Goal: Task Accomplishment & Management: Use online tool/utility

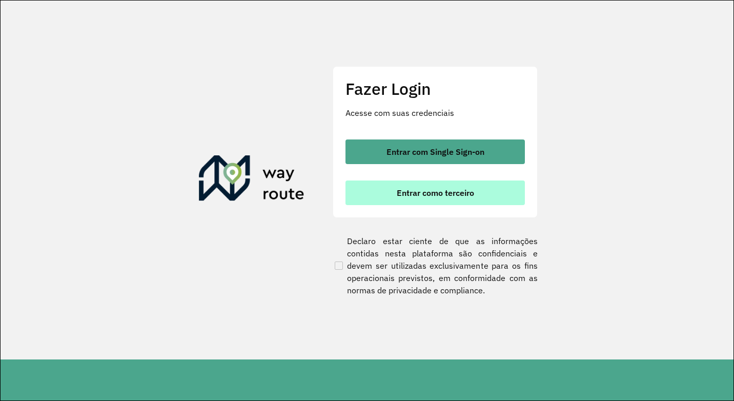
click at [426, 196] on span "Entrar como terceiro" at bounding box center [435, 193] width 77 height 8
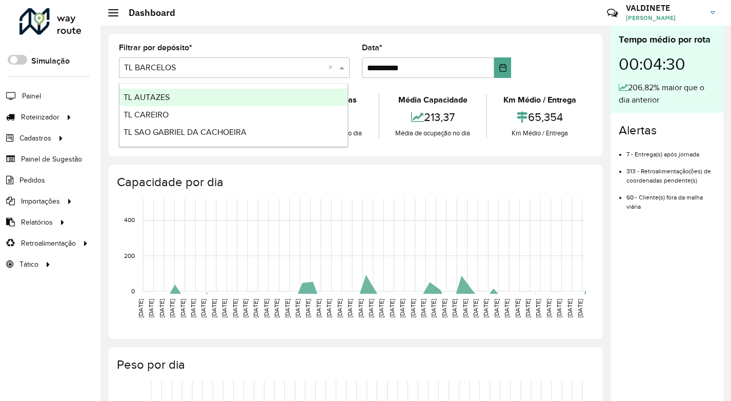
click at [231, 62] on input "text" at bounding box center [224, 68] width 200 height 12
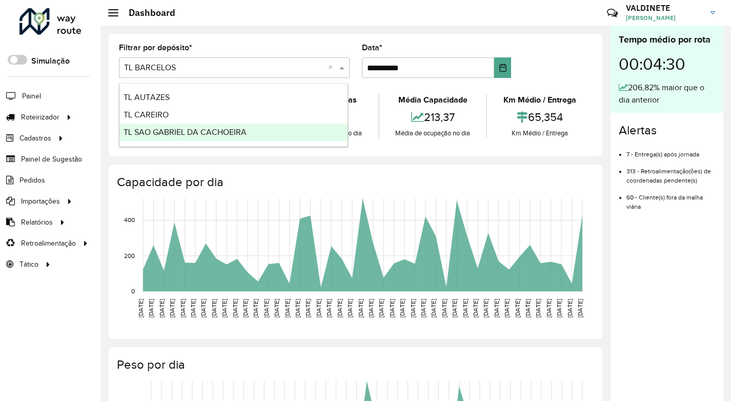
click at [233, 127] on div "TL SAO GABRIEL DA CACHOEIRA" at bounding box center [233, 131] width 228 height 17
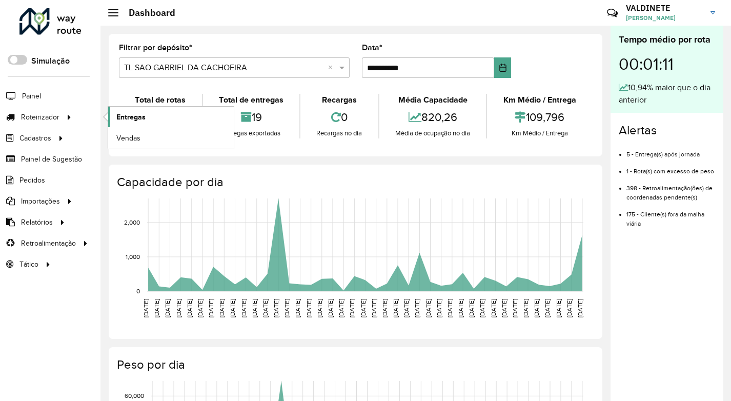
click at [140, 119] on span "Entregas" at bounding box center [130, 117] width 29 height 11
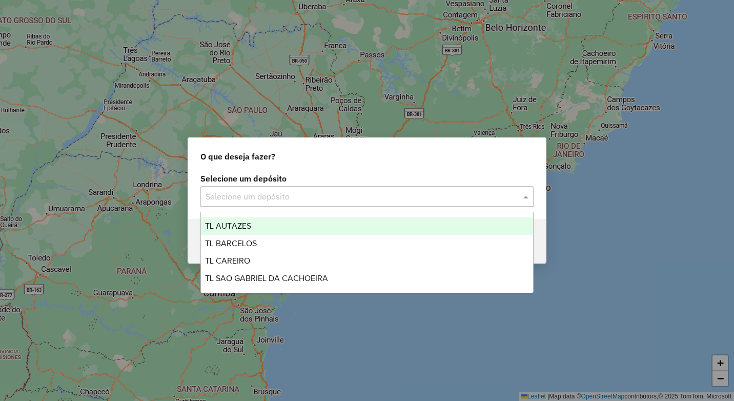
click at [379, 196] on input "text" at bounding box center [356, 197] width 302 height 12
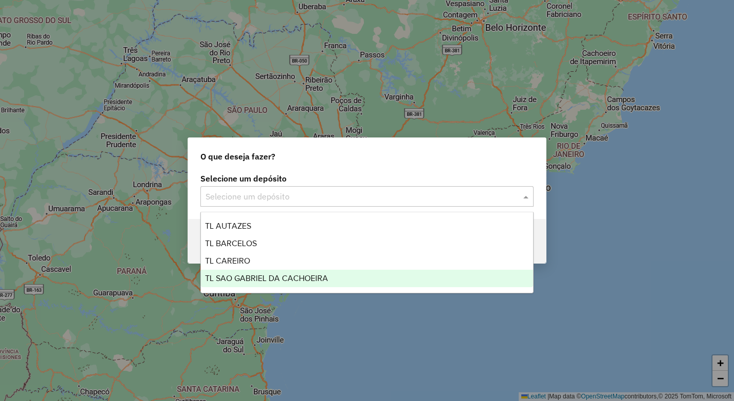
click at [318, 279] on span "TL SAO GABRIEL DA CACHOEIRA" at bounding box center [266, 278] width 123 height 9
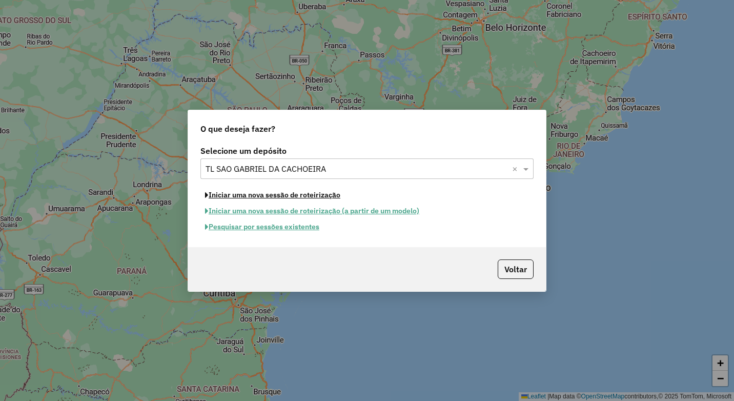
click at [268, 197] on button "Iniciar uma nova sessão de roteirização" at bounding box center [272, 195] width 144 height 16
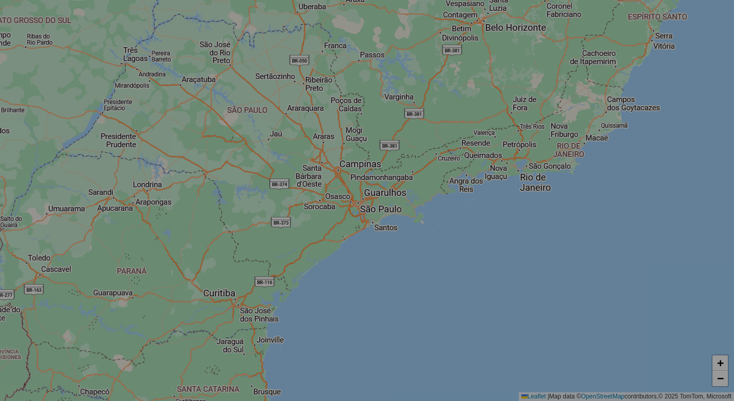
select select "*"
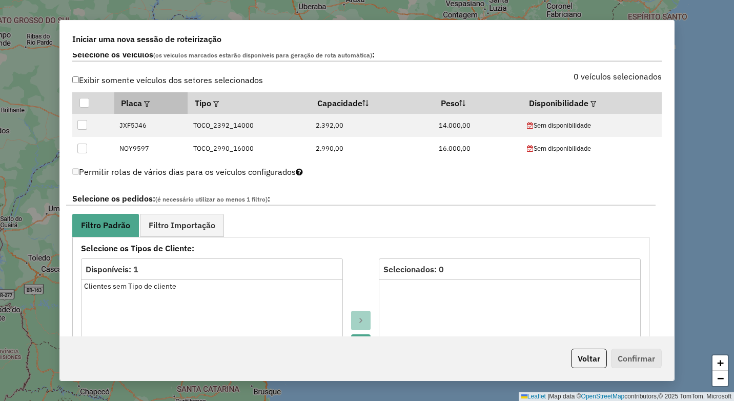
scroll to position [256, 0]
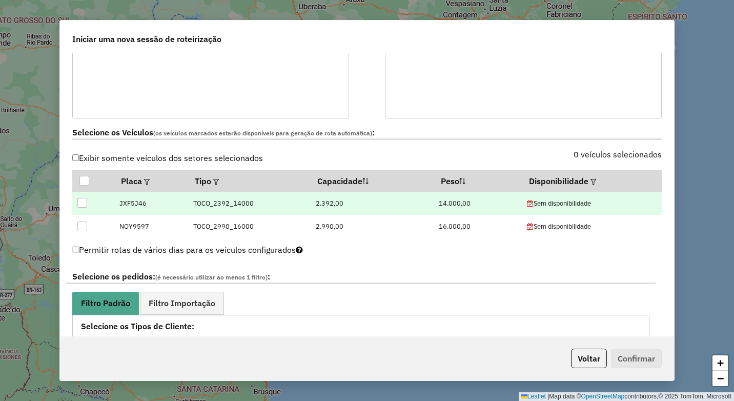
click at [81, 200] on div at bounding box center [82, 203] width 10 height 10
click at [187, 302] on span "Filtro Importação" at bounding box center [182, 303] width 67 height 8
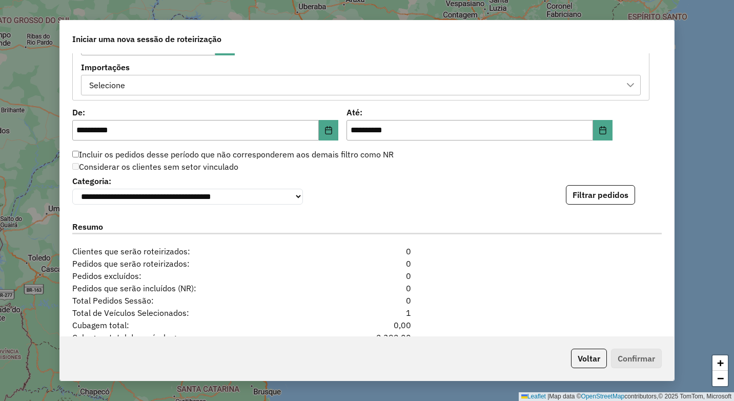
scroll to position [632, 0]
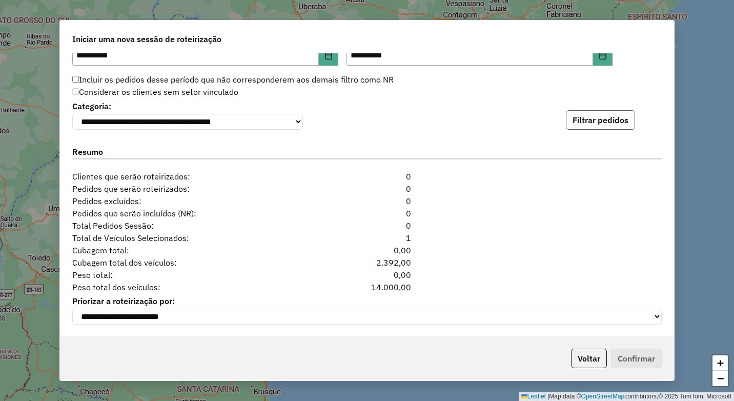
click at [581, 117] on button "Filtrar pedidos" at bounding box center [600, 119] width 69 height 19
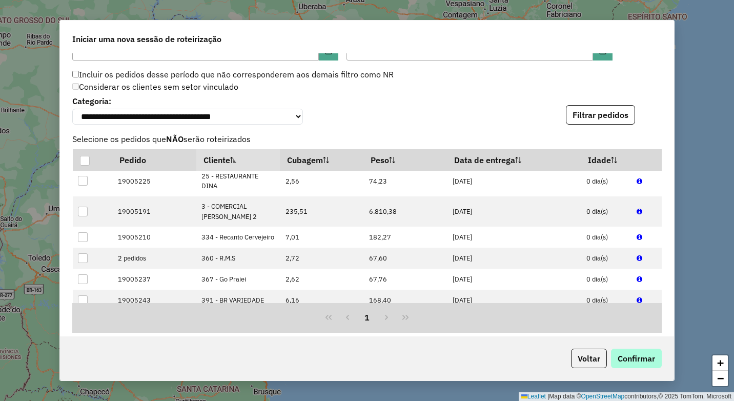
scroll to position [256, 0]
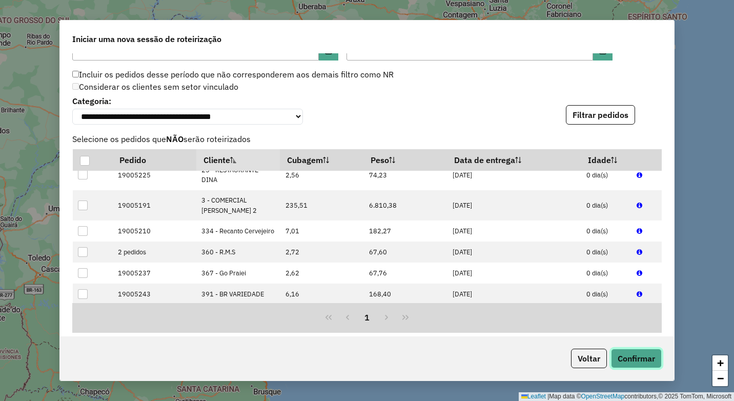
click at [655, 364] on button "Confirmar" at bounding box center [636, 357] width 51 height 19
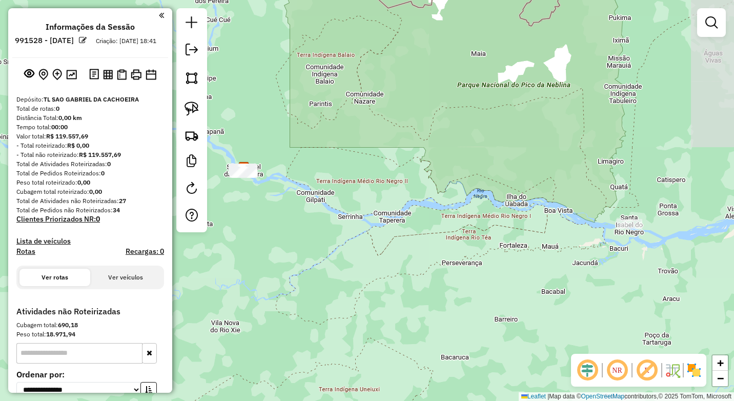
drag, startPoint x: 468, startPoint y: 241, endPoint x: 370, endPoint y: 217, distance: 101.3
click at [370, 217] on div "Janela de atendimento Grade de atendimento Capacidade Transportadoras Veículos …" at bounding box center [367, 200] width 734 height 401
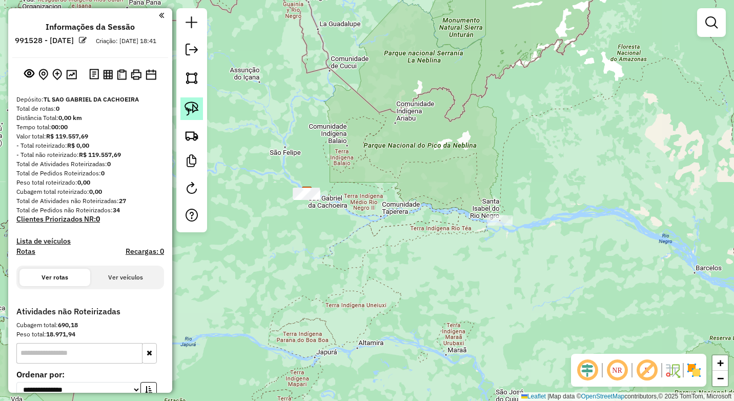
click at [190, 108] on img at bounding box center [191, 108] width 14 height 14
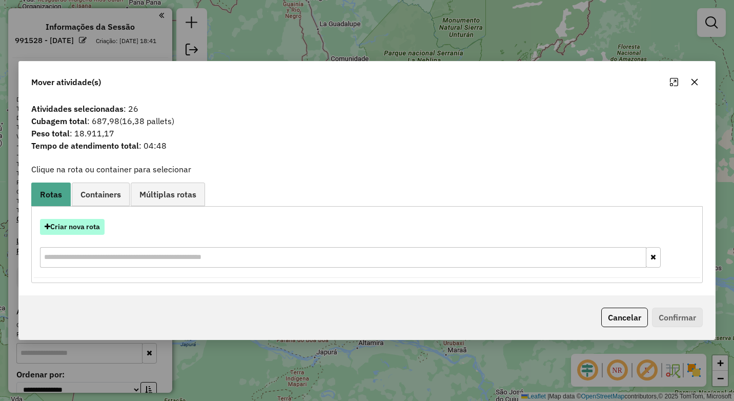
click at [82, 230] on button "Criar nova rota" at bounding box center [72, 227] width 65 height 16
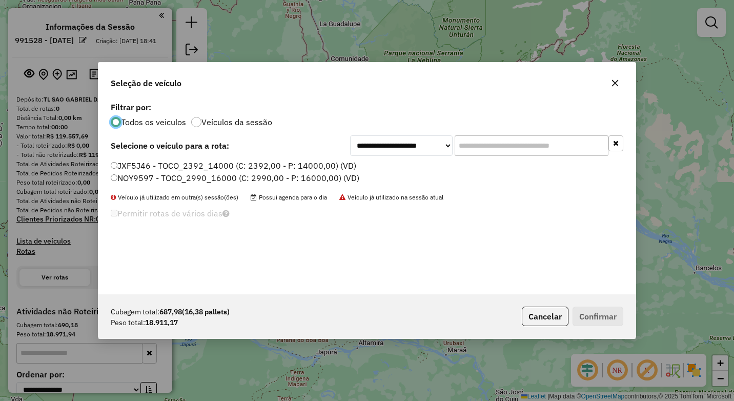
scroll to position [6, 3]
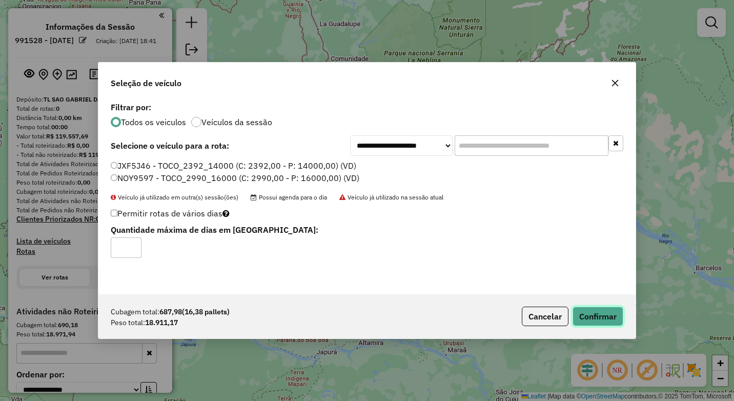
click at [592, 314] on button "Confirmar" at bounding box center [597, 315] width 51 height 19
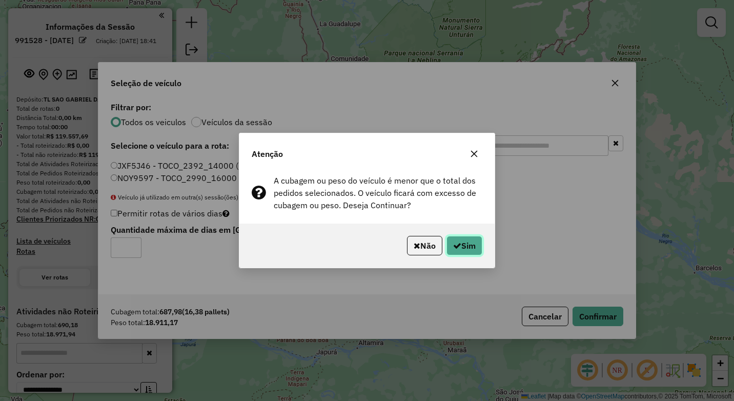
click at [467, 247] on button "Sim" at bounding box center [464, 245] width 36 height 19
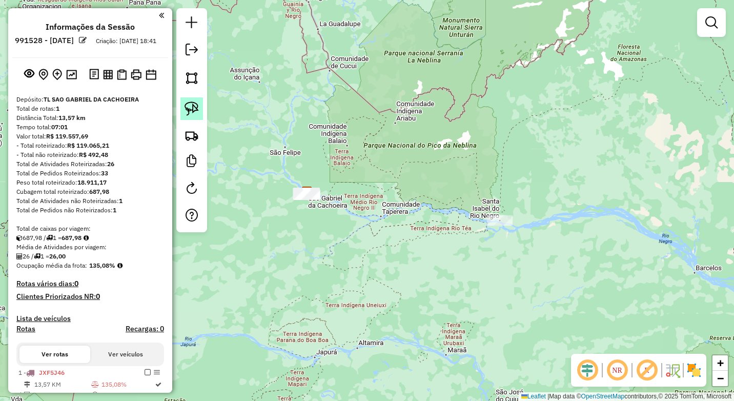
click at [189, 111] on img at bounding box center [191, 108] width 14 height 14
click at [505, 224] on div "Janela de atendimento Grade de atendimento Capacidade Transportadoras Veículos …" at bounding box center [367, 200] width 734 height 401
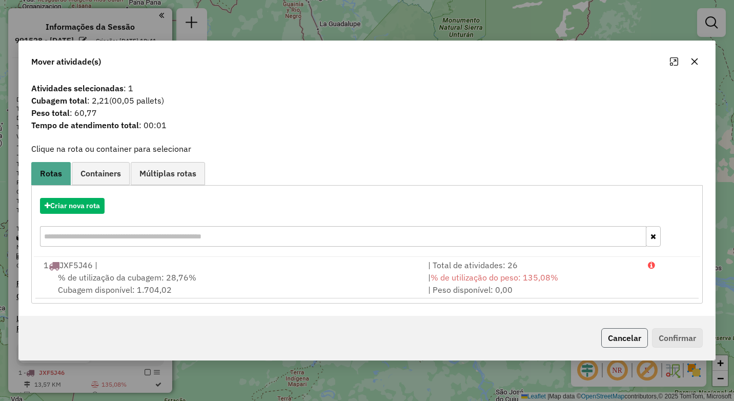
click at [634, 339] on button "Cancelar" at bounding box center [624, 337] width 47 height 19
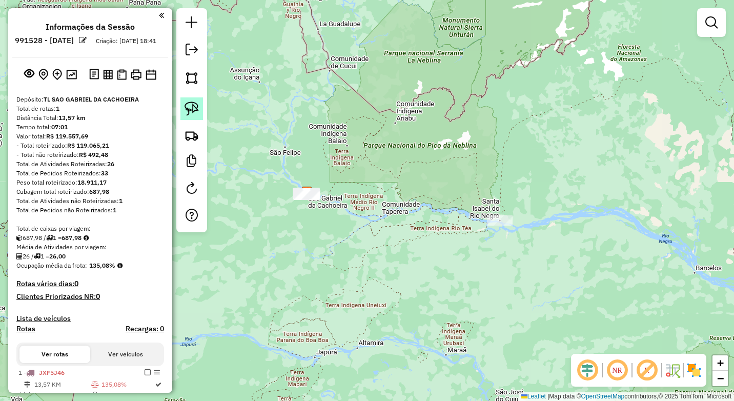
click at [190, 111] on img at bounding box center [191, 108] width 14 height 14
drag, startPoint x: 493, startPoint y: 210, endPoint x: 487, endPoint y: 211, distance: 6.7
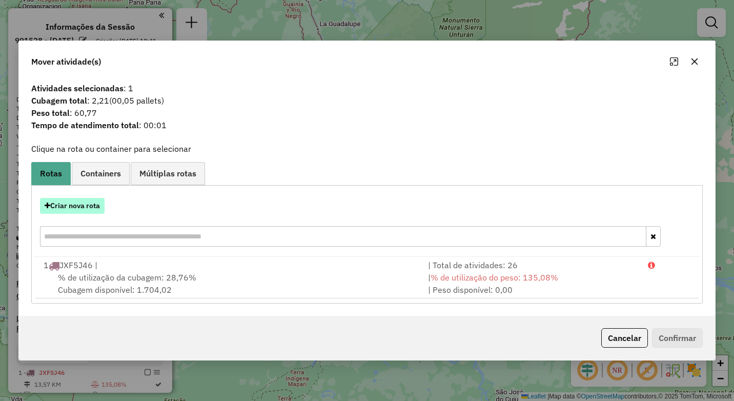
click at [88, 206] on button "Criar nova rota" at bounding box center [72, 206] width 65 height 16
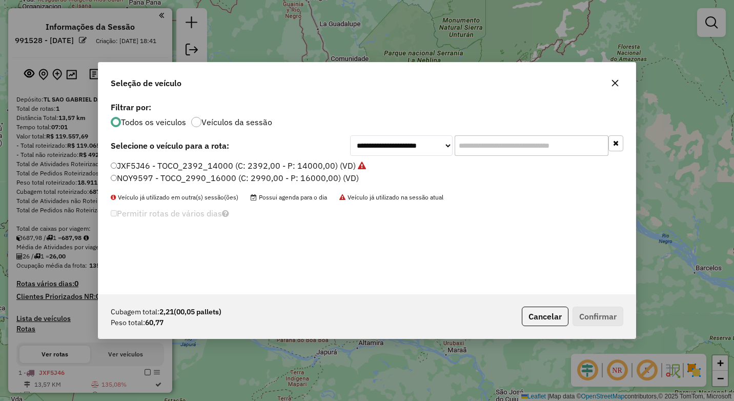
click at [118, 180] on label "NOY9597 - TOCO_2990_16000 (C: 2990,00 - P: 16000,00) (VD)" at bounding box center [235, 178] width 248 height 12
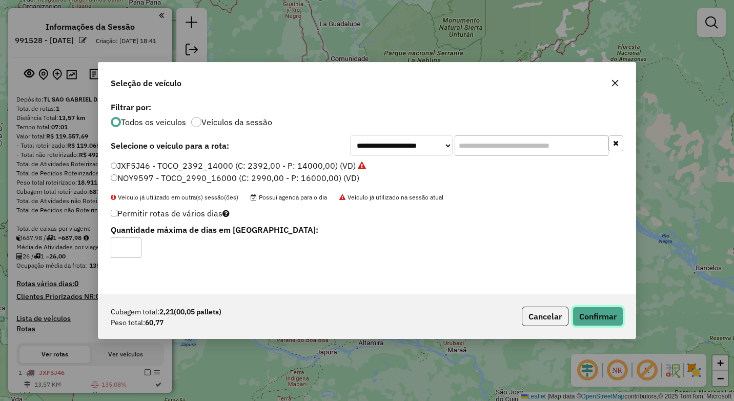
click at [601, 315] on button "Confirmar" at bounding box center [597, 315] width 51 height 19
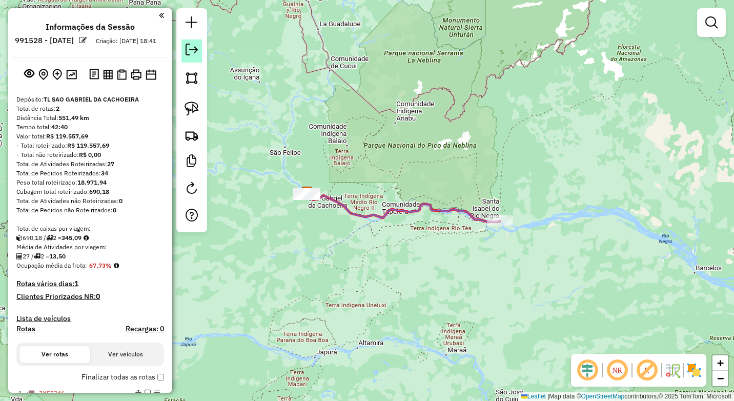
click at [190, 46] on em at bounding box center [191, 50] width 12 height 12
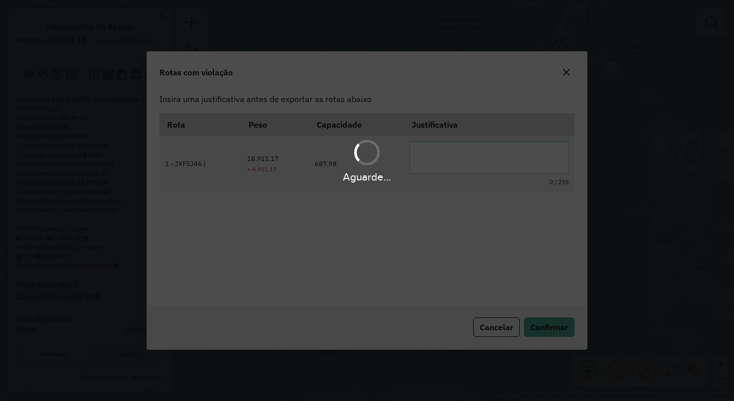
scroll to position [0, 0]
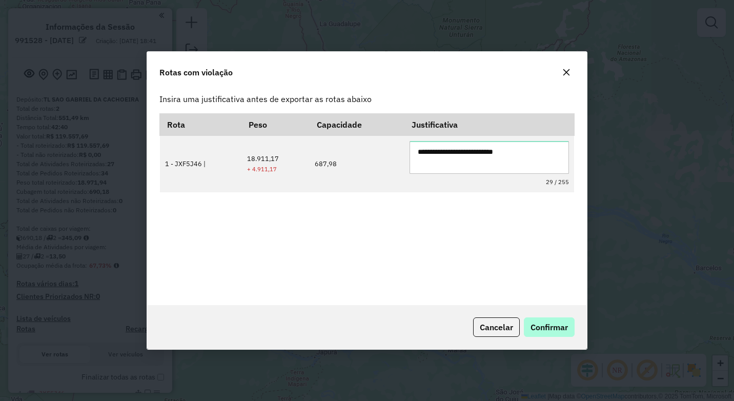
type textarea "**********"
click at [549, 325] on span "Confirmar" at bounding box center [548, 327] width 37 height 10
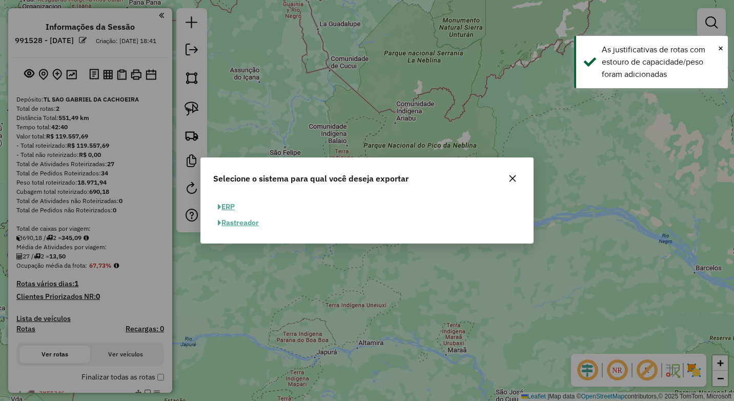
click at [232, 201] on button "ERP" at bounding box center [226, 207] width 26 height 16
select select "**"
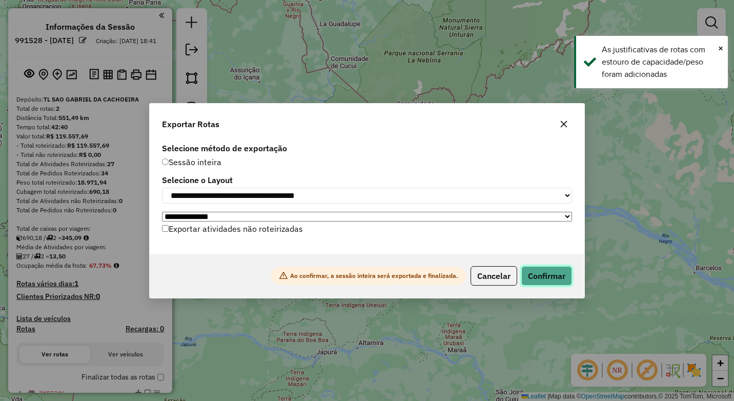
click at [541, 281] on button "Confirmar" at bounding box center [546, 275] width 51 height 19
